Goal: Communication & Community: Answer question/provide support

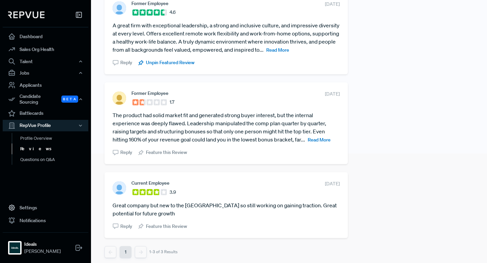
click at [33, 144] on link "Reviews" at bounding box center [55, 148] width 86 height 11
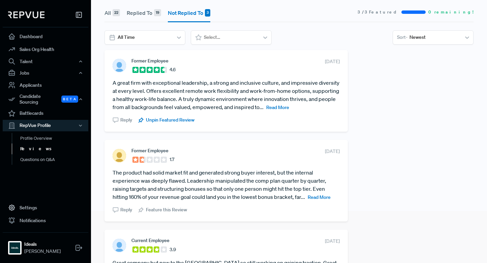
scroll to position [46, 0]
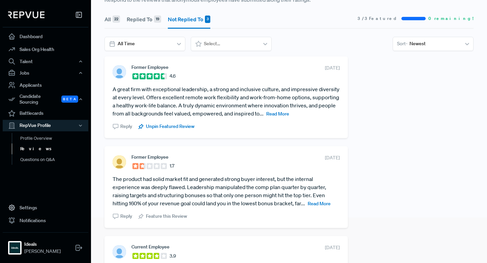
click at [273, 110] on article "A great firm with exceptional leadership, a strong and inclusive culture, and i…" at bounding box center [226, 101] width 227 height 32
click at [272, 113] on span "Read More" at bounding box center [277, 114] width 23 height 6
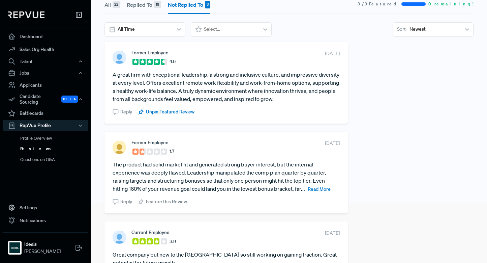
scroll to position [63, 0]
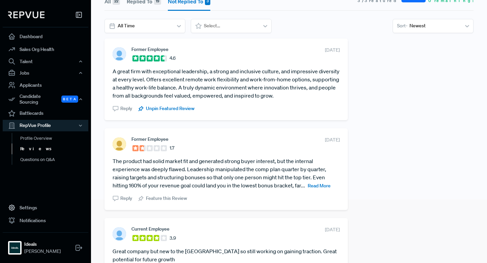
click at [122, 197] on span "Reply" at bounding box center [126, 198] width 12 height 7
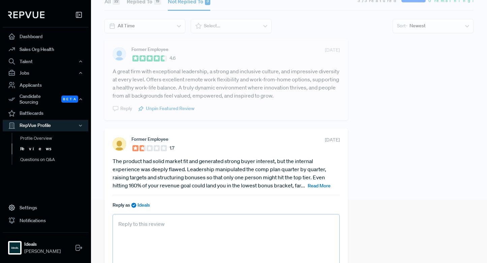
click at [153, 221] on textarea at bounding box center [226, 249] width 227 height 70
paste textarea "Thank you for sharing your feedback. We’re sorry to hear that your experience a…"
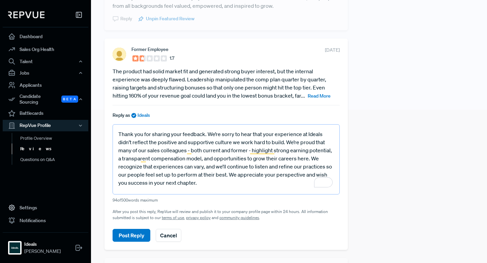
scroll to position [156, 0]
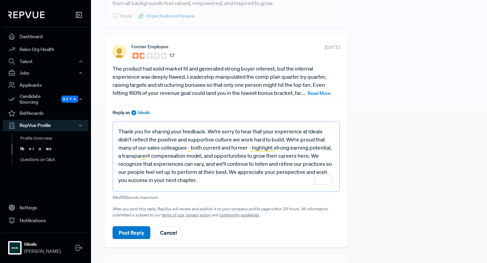
click at [120, 163] on textarea "Thank you for sharing your feedback. We’re sorry to hear that your experience a…" at bounding box center [226, 156] width 227 height 70
type textarea "Thank you for sharing your feedback. We’re sorry to hear that your experience a…"
click at [138, 232] on button "Post Reply" at bounding box center [132, 232] width 38 height 13
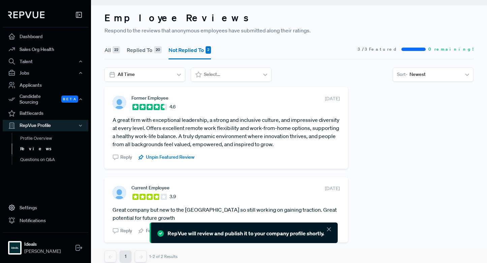
scroll to position [22, 0]
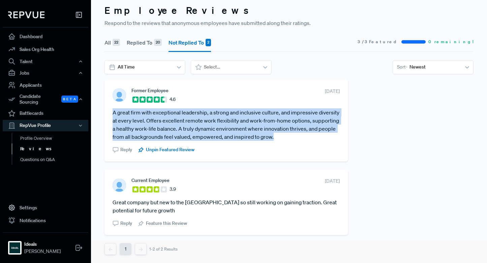
drag, startPoint x: 275, startPoint y: 135, endPoint x: 113, endPoint y: 109, distance: 165.0
click at [113, 109] on article "A great firm with exceptional leadership, a strong and inclusive culture, and i…" at bounding box center [226, 124] width 227 height 32
copy article "A great firm with exceptional leadership, a strong and inclusive culture, and i…"
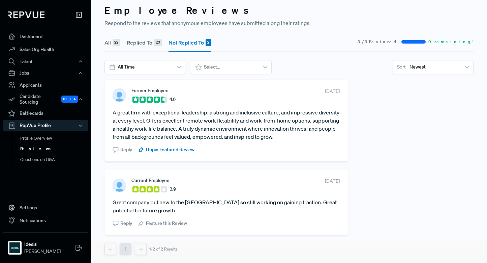
click at [265, 146] on section "Reply Unpin Featured Review" at bounding box center [226, 148] width 227 height 10
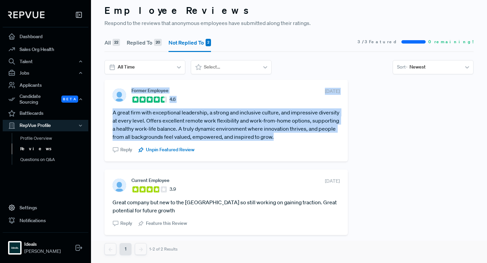
drag, startPoint x: 277, startPoint y: 138, endPoint x: 132, endPoint y: 91, distance: 152.2
click at [132, 91] on section "Former Employee 4.6 August 18, 2025 A great firm with exceptional leadership, a…" at bounding box center [226, 120] width 227 height 65
copy section "Former Employee 4.6 August 18, 2025 A great firm with exceptional leadership, a…"
click at [183, 127] on article "A great firm with exceptional leadership, a strong and inclusive culture, and i…" at bounding box center [226, 124] width 227 height 32
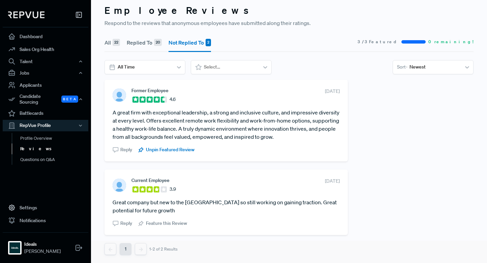
click at [146, 39] on button "Replied To 20" at bounding box center [144, 42] width 35 height 19
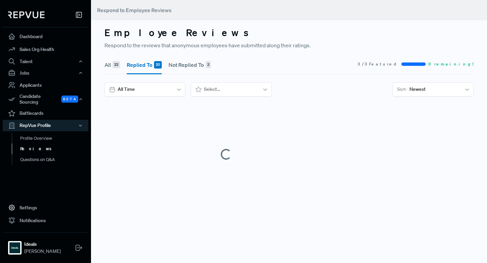
scroll to position [0, 0]
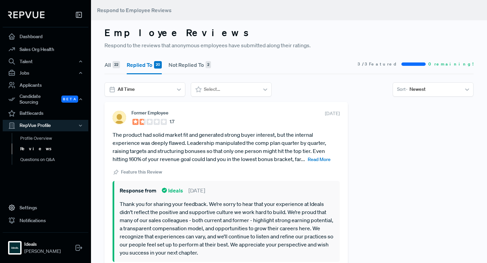
click at [165, 81] on div "All 22 Replied To 20 Not Replied To 2 3 / 3 Featured 0 remaining! All Time Sele…" at bounding box center [288, 78] width 377 height 47
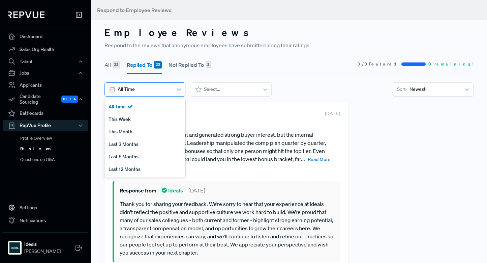
click at [163, 86] on div at bounding box center [144, 89] width 53 height 8
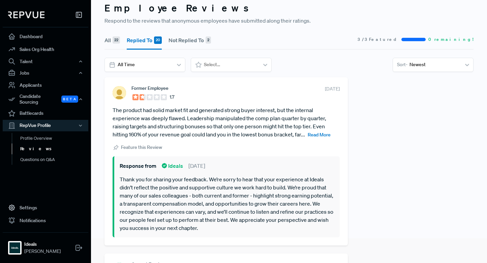
scroll to position [29, 0]
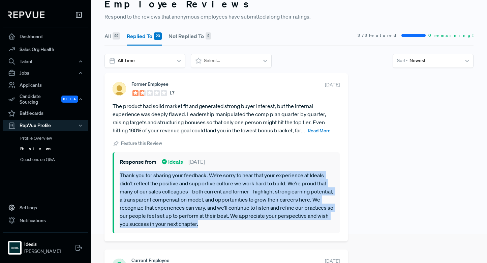
drag, startPoint x: 246, startPoint y: 224, endPoint x: 117, endPoint y: 173, distance: 137.9
click at [117, 173] on section "Response from Ideals August 20, 2025 Thank you for sharing your feedback. We’re…" at bounding box center [226, 192] width 227 height 81
copy p "Thank you for sharing your feedback. We’re sorry to hear that your experience a…"
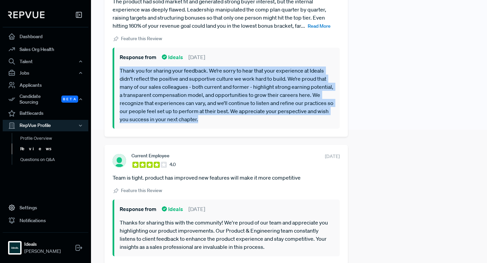
scroll to position [0, 0]
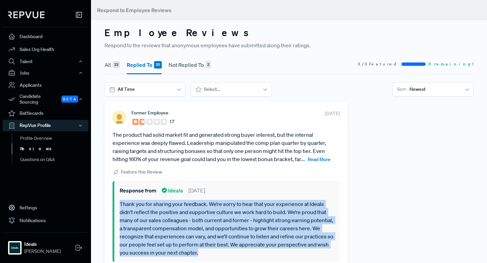
click at [189, 60] on button "Not Replied To 2" at bounding box center [190, 64] width 42 height 19
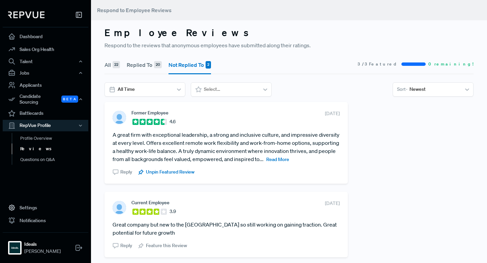
click at [282, 160] on span "Read More" at bounding box center [277, 159] width 23 height 6
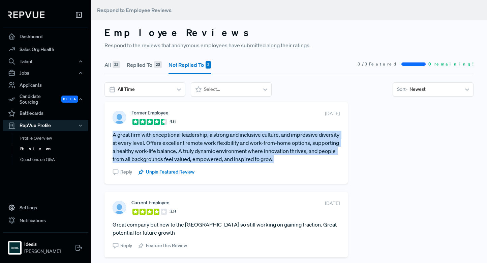
drag, startPoint x: 274, startPoint y: 160, endPoint x: 112, endPoint y: 132, distance: 164.9
click at [112, 132] on div "Former Employee 4.6 August 18, 2025 A great firm with exceptional leadership, a…" at bounding box center [226, 143] width 243 height 82
copy article "A great firm with exceptional leadership, a strong and inclusive culture, and i…"
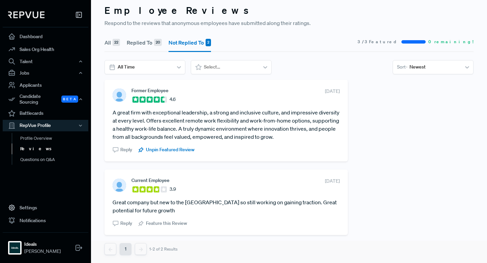
click at [123, 150] on span "Reply" at bounding box center [126, 149] width 12 height 7
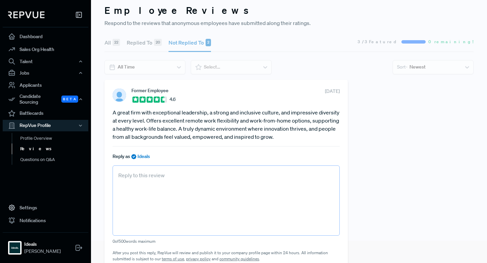
click at [160, 185] on textarea at bounding box center [226, 200] width 227 height 70
click at [153, 178] on textarea at bounding box center [226, 200] width 227 height 70
click at [150, 175] on textarea at bounding box center [226, 200] width 227 height 70
click at [148, 196] on textarea at bounding box center [226, 200] width 227 height 70
click at [156, 154] on div "Reply as Ideals" at bounding box center [226, 156] width 227 height 8
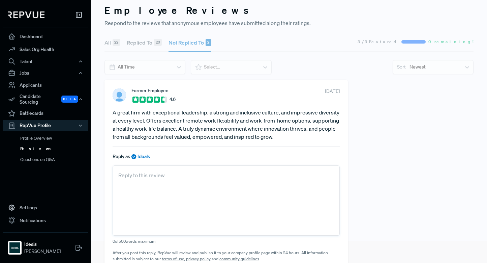
click at [147, 116] on article "A great firm with exceptional leadership, a strong and inclusive culture, and i…" at bounding box center [226, 124] width 227 height 32
click at [134, 76] on div "All 22 Replied To 20 Not Replied To 2 3 / 3 Featured 0 remaining! All Time Sele…" at bounding box center [288, 55] width 377 height 47
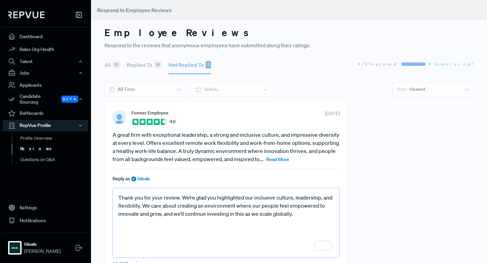
click at [285, 214] on textarea "Thank you for your review. We’re glad you highlighted our inclusive culture, le…" at bounding box center [226, 222] width 227 height 70
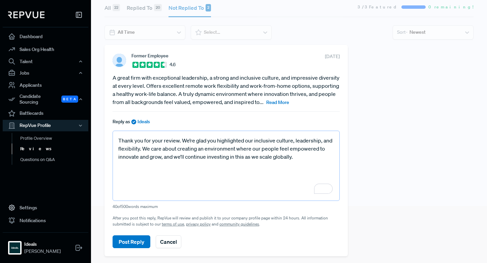
scroll to position [64, 0]
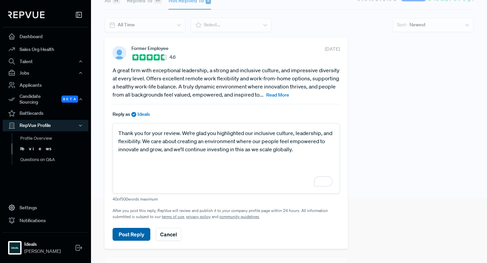
click at [140, 235] on button "Post Reply" at bounding box center [132, 234] width 38 height 13
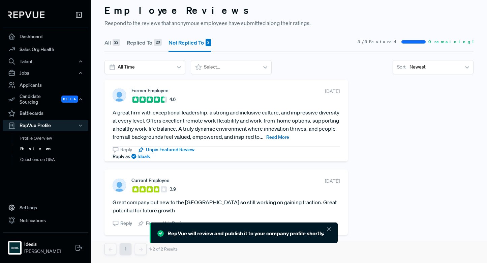
scroll to position [0, 0]
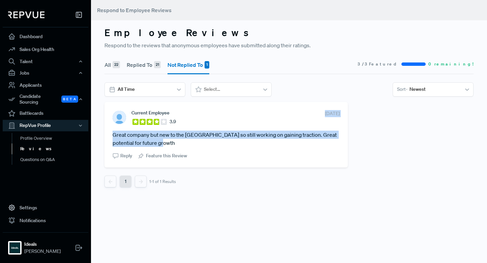
drag, startPoint x: 157, startPoint y: 144, endPoint x: 299, endPoint y: 115, distance: 144.5
click at [299, 115] on section "Current Employee 3.9 [DATE] Great company but new to [GEOGRAPHIC_DATA] so still…" at bounding box center [226, 134] width 227 height 49
copy section "[DATE] Great company but new to [GEOGRAPHIC_DATA] so still working on gaining t…"
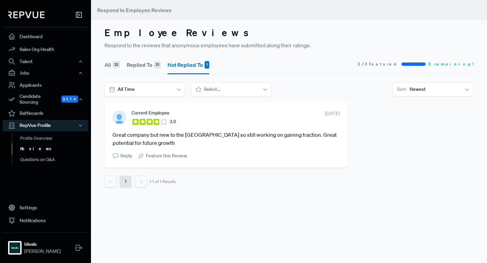
click at [130, 156] on span "Reply" at bounding box center [126, 155] width 12 height 7
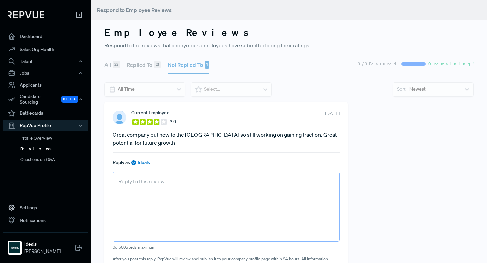
click at [142, 185] on textarea at bounding box center [226, 206] width 227 height 70
click at [133, 182] on textarea at bounding box center [226, 206] width 227 height 70
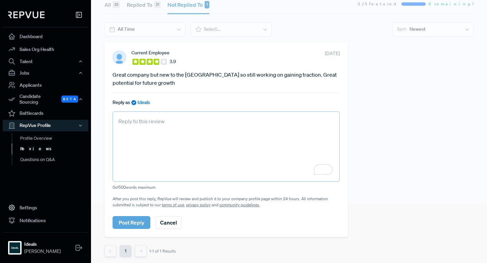
paste textarea "Thank you for your review. We’re excited about our growing U.S. team and client…"
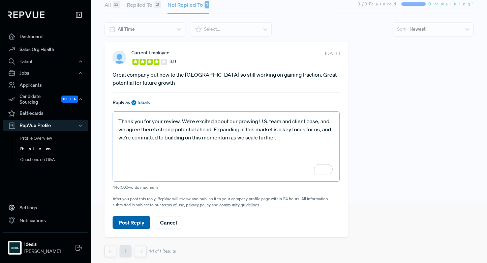
type textarea "Thank you for your review. We’re excited about our growing U.S. team and client…"
click at [133, 222] on button "Post Reply" at bounding box center [132, 222] width 38 height 13
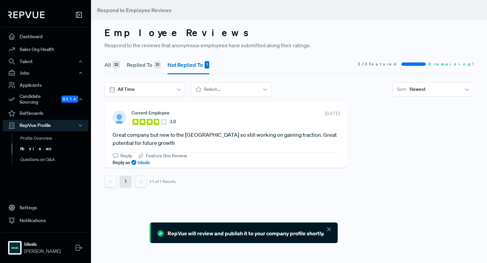
scroll to position [0, 0]
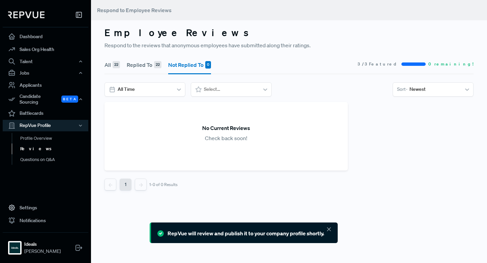
click at [150, 198] on div "No Current Reviews Check back soon! 1 1-0 of 0 Results" at bounding box center [225, 150] width 251 height 97
